Goal: Information Seeking & Learning: Learn about a topic

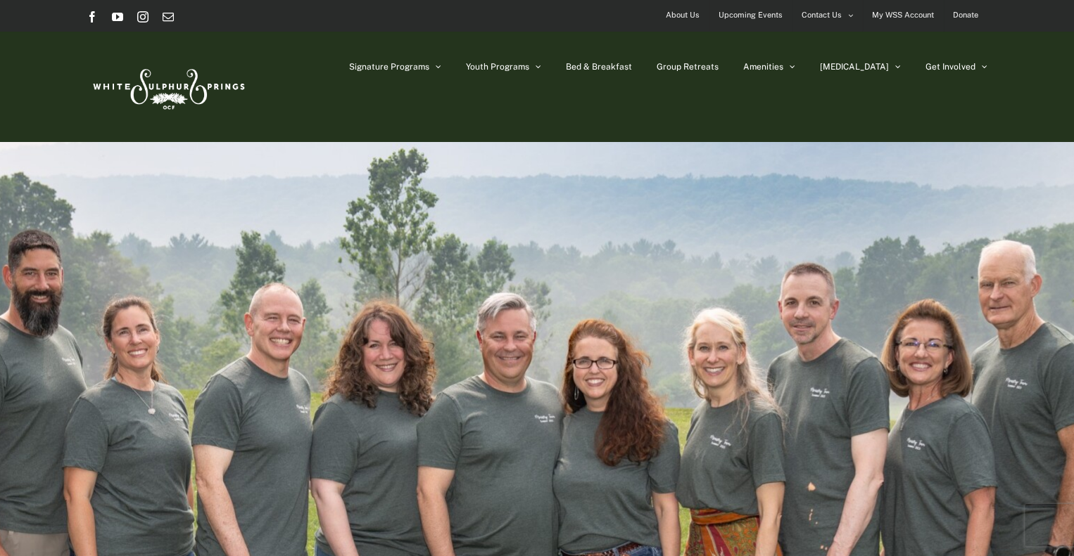
click at [737, 11] on span "Upcoming Events" at bounding box center [750, 15] width 64 height 20
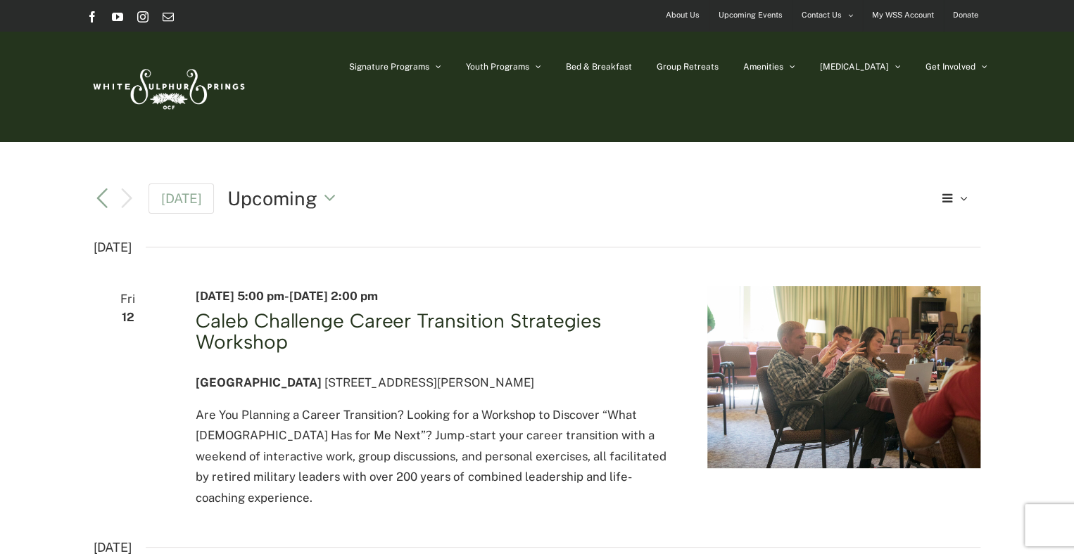
click at [414, 320] on link "Caleb Challenge Career Transition Strategies Workshop" at bounding box center [398, 331] width 405 height 45
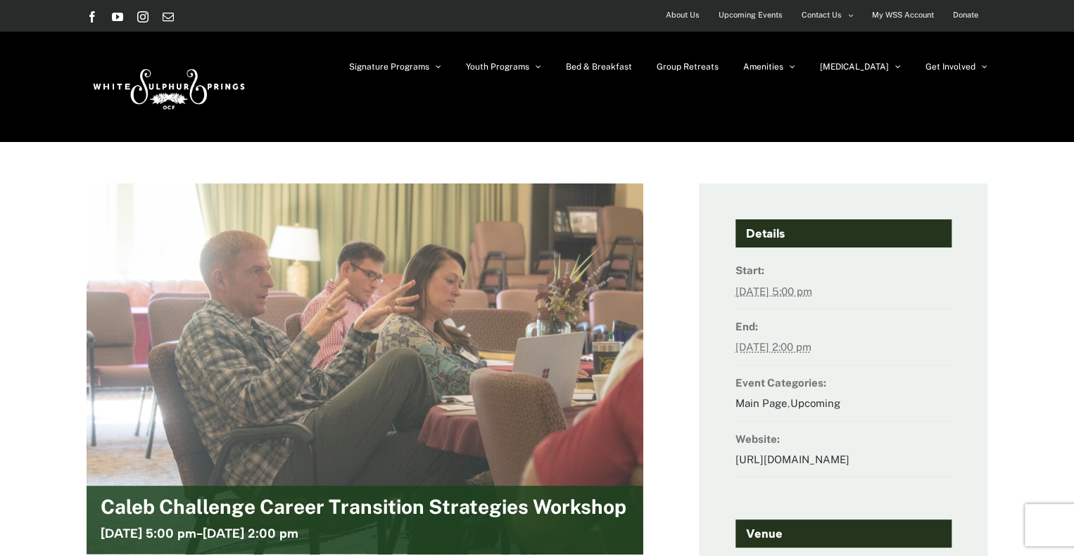
click at [583, 246] on img at bounding box center [364, 369] width 673 height 449
